Goal: Find specific page/section: Find specific page/section

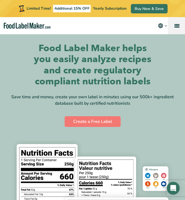
click at [173, 27] on link "menu" at bounding box center [176, 25] width 17 height 17
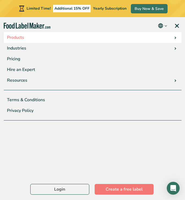
click at [18, 37] on link "Products" at bounding box center [93, 37] width 178 height 11
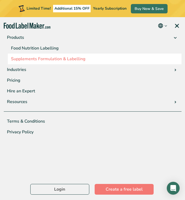
click at [25, 58] on link "Supplements Formulation & Labelling" at bounding box center [95, 59] width 174 height 11
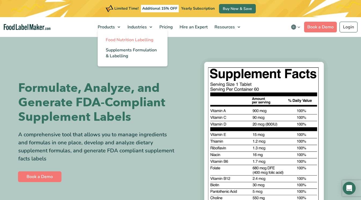
click at [119, 39] on span "Food Nutrition Labelling" at bounding box center [130, 40] width 48 height 6
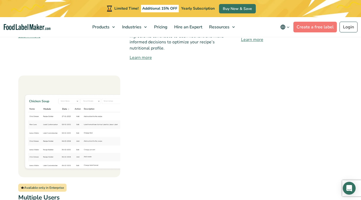
scroll to position [525, 0]
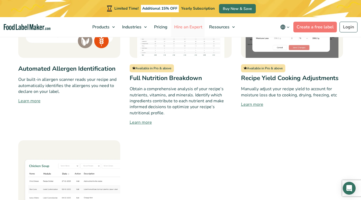
click at [193, 26] on span "Hire an Expert" at bounding box center [187, 27] width 30 height 6
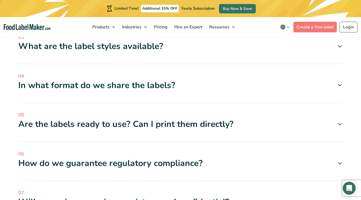
scroll to position [1480, 0]
